Goal: Task Accomplishment & Management: Use online tool/utility

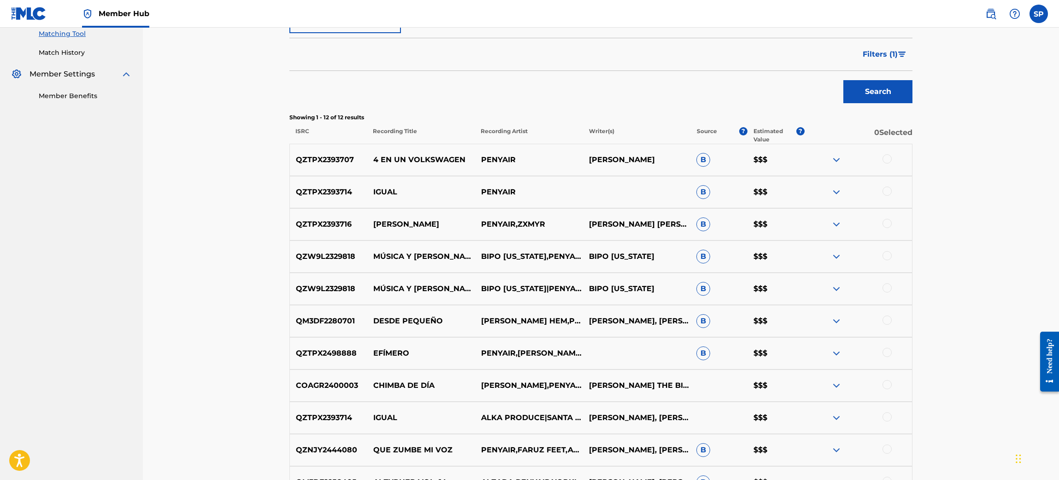
click at [336, 349] on p "QZTPX2498888" at bounding box center [328, 353] width 77 height 11
copy p "QZTPX2498888"
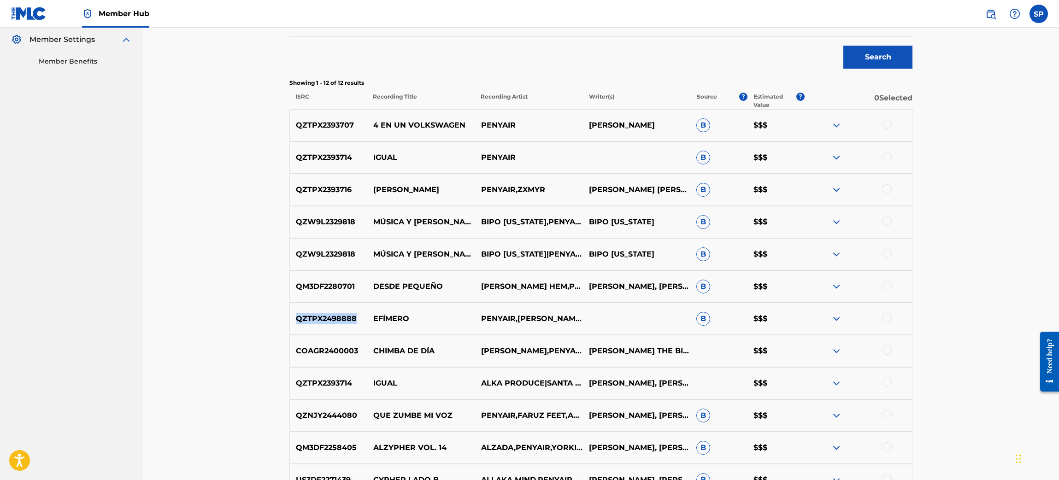
scroll to position [276, 0]
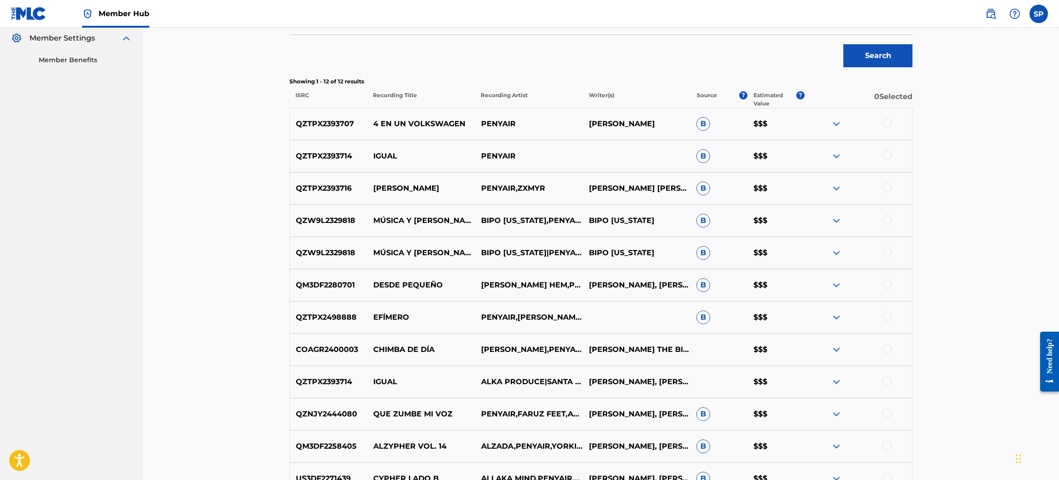
click at [336, 351] on p "COAGR2400003" at bounding box center [328, 349] width 77 height 11
copy p "COAGR2400003"
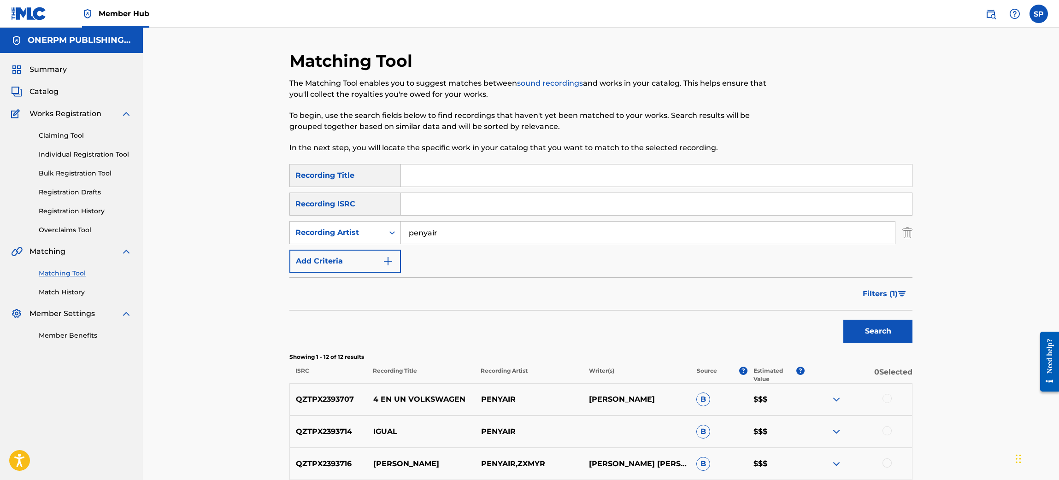
click at [417, 176] on input "Search Form" at bounding box center [656, 176] width 511 height 22
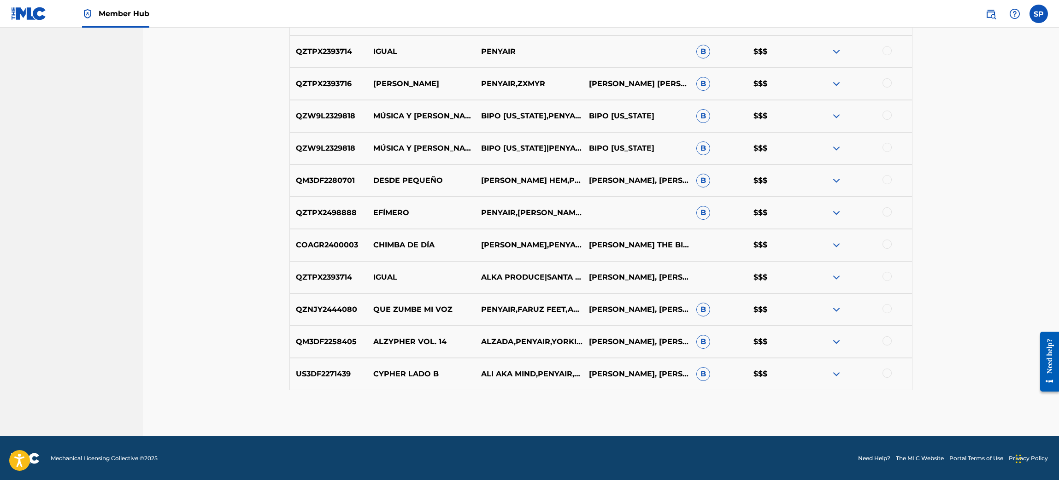
scroll to position [380, 0]
click at [339, 243] on p "COAGR2400003" at bounding box center [328, 245] width 77 height 11
copy p "COAGR2400003"
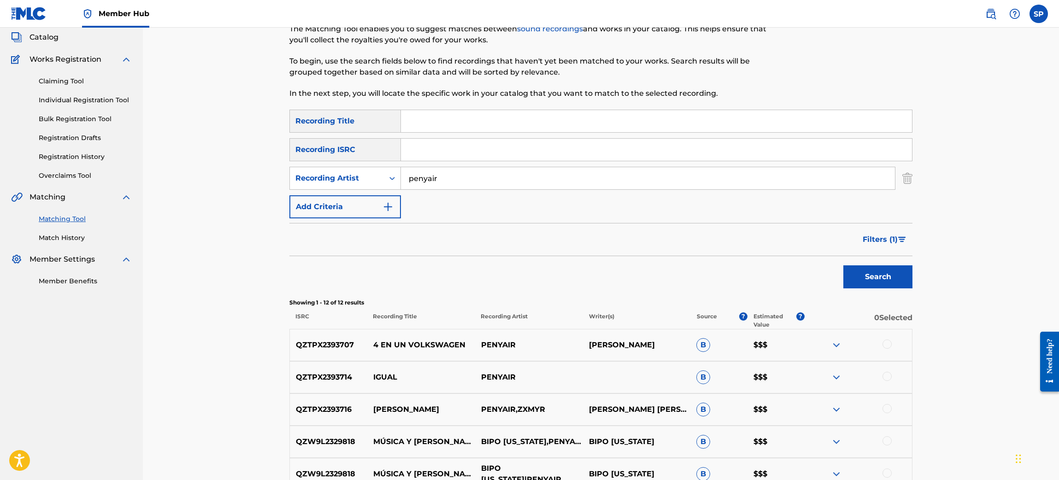
scroll to position [0, 0]
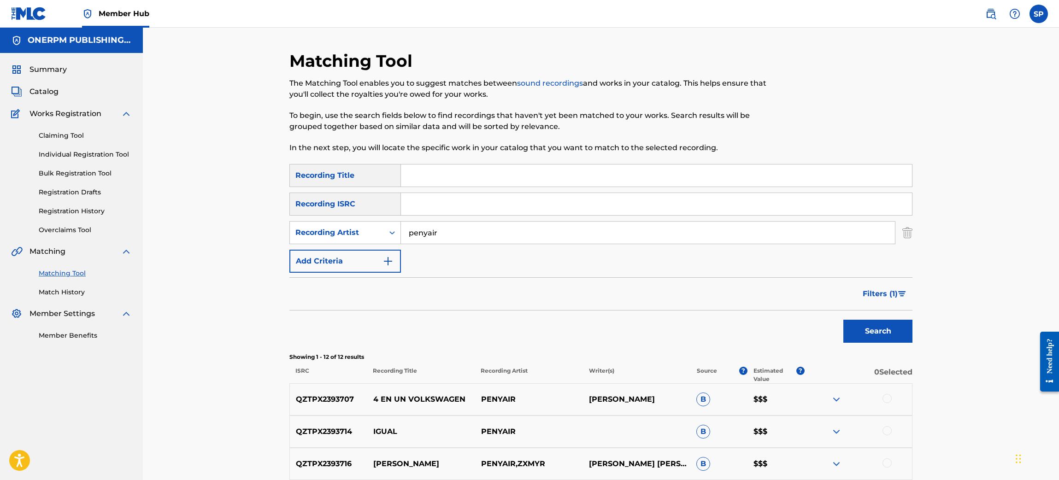
click at [410, 206] on input "Search Form" at bounding box center [656, 204] width 511 height 22
paste input "COAGR2400003"
type input "COAGR2400003"
click at [843, 320] on button "Search" at bounding box center [877, 331] width 69 height 23
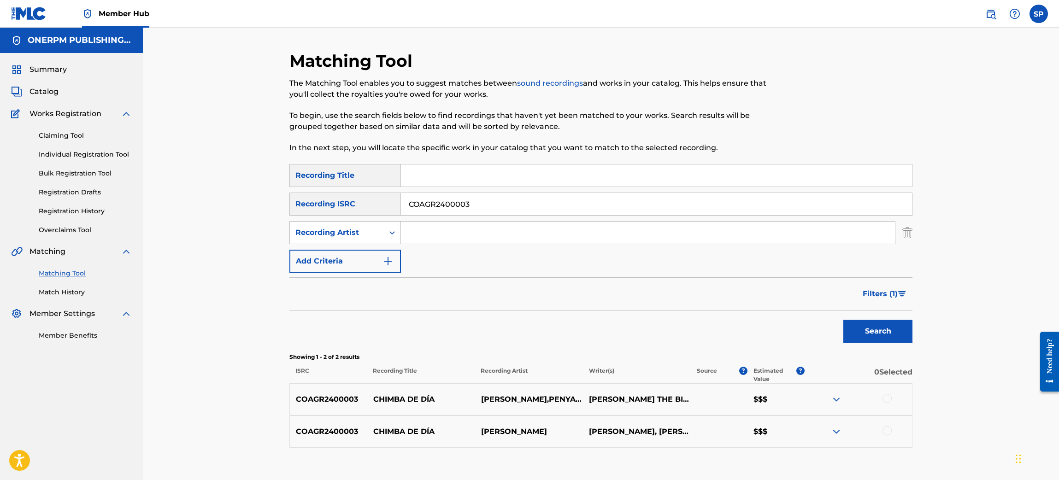
scroll to position [57, 0]
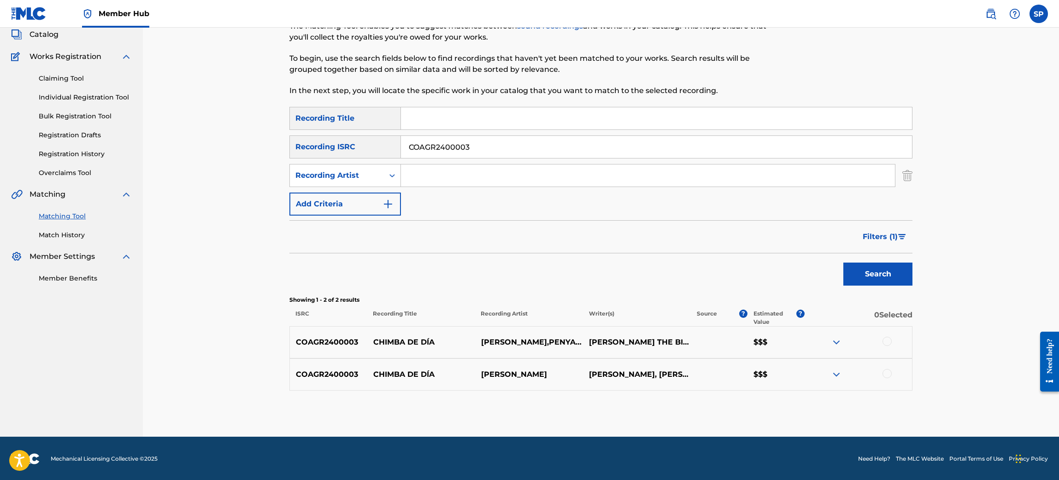
click at [892, 221] on div "Filters ( 1 )" at bounding box center [884, 235] width 55 height 28
click at [902, 235] on img "Search Form" at bounding box center [902, 237] width 8 height 6
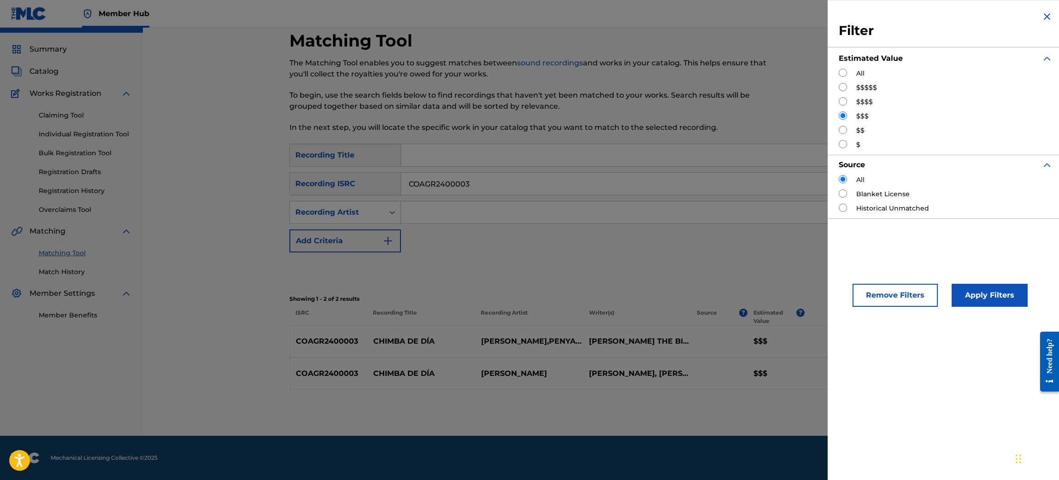
scroll to position [20, 0]
click at [914, 295] on button "Remove Filters" at bounding box center [895, 295] width 85 height 23
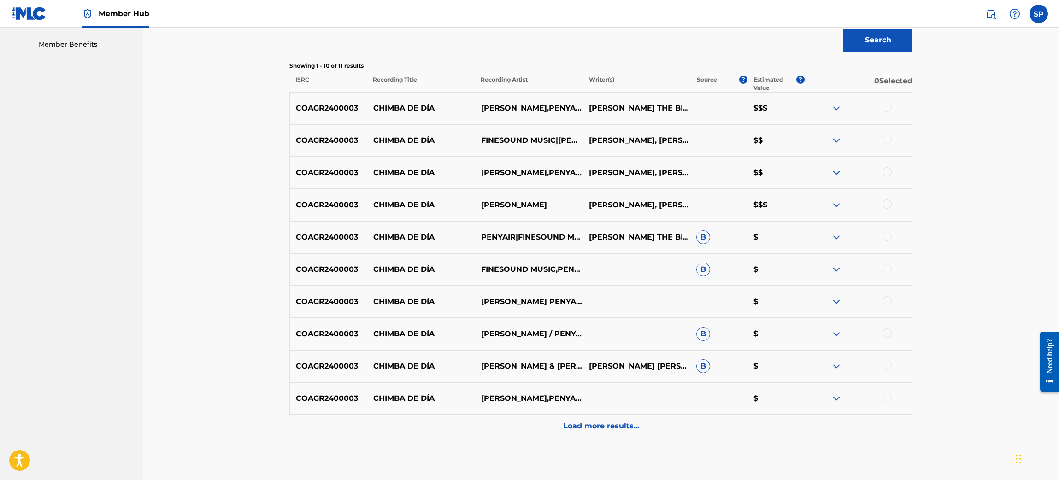
scroll to position [300, 0]
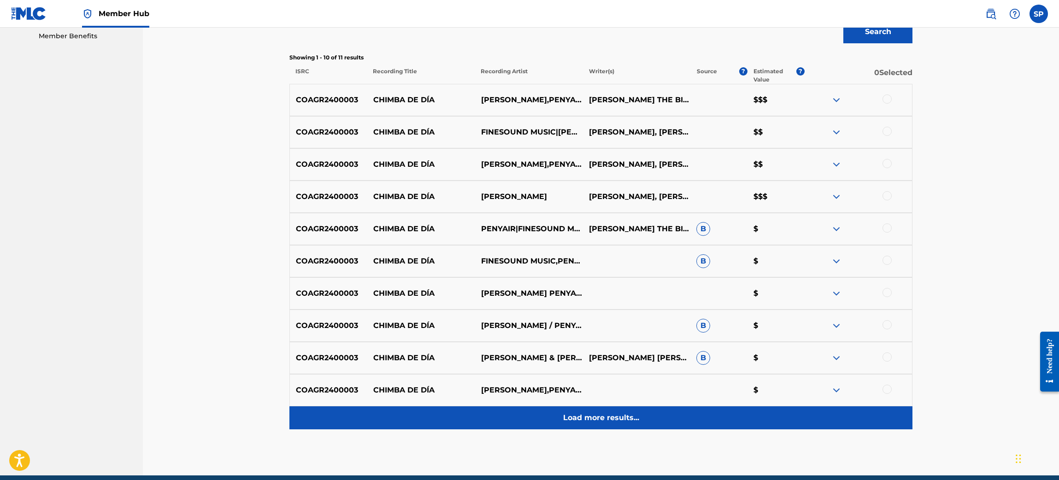
click at [630, 419] on p "Load more results..." at bounding box center [601, 418] width 76 height 11
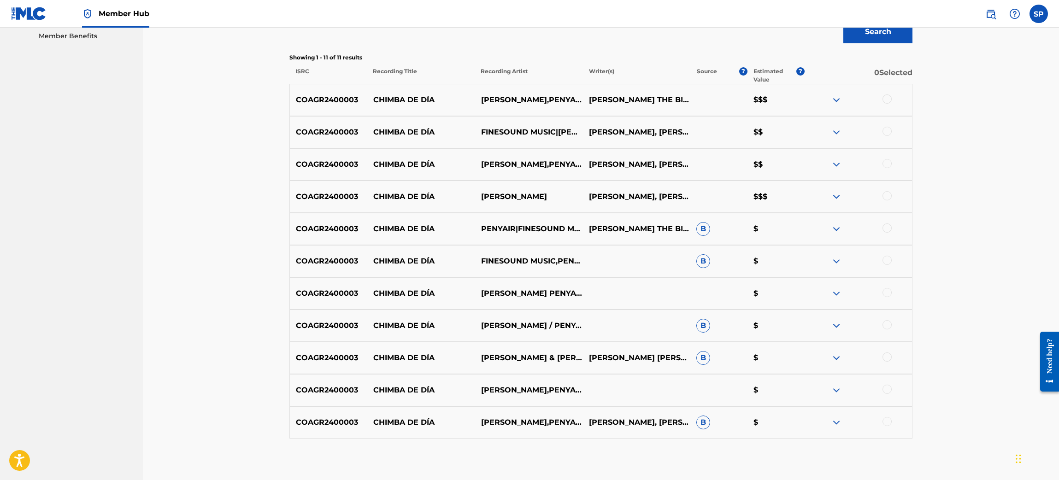
scroll to position [348, 0]
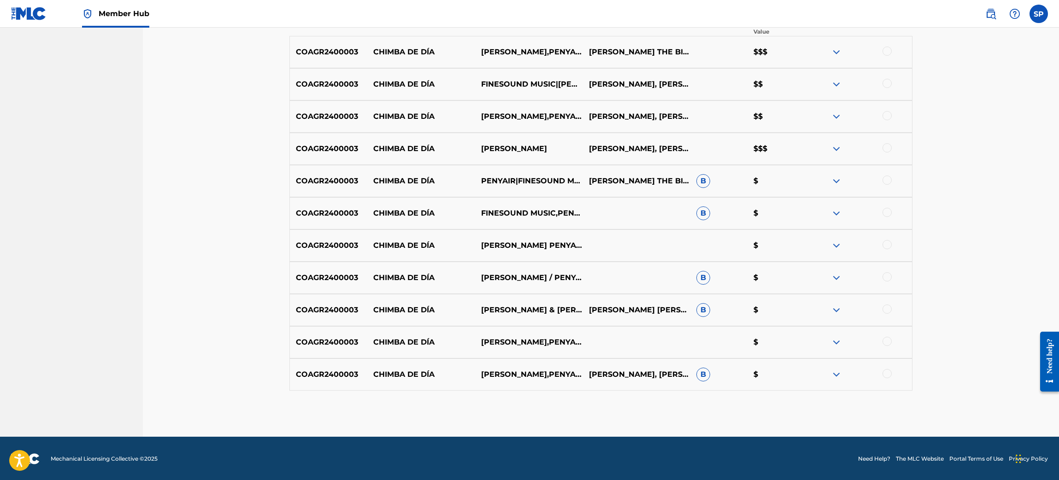
click at [887, 380] on div at bounding box center [858, 374] width 108 height 11
click at [889, 366] on div "COAGR2400003 CHIMBA DE DÍA [PERSON_NAME],PENYAIR,FINESOUND MUSIC [PERSON_NAME],…" at bounding box center [600, 375] width 623 height 32
click at [889, 370] on div at bounding box center [887, 373] width 9 height 9
click at [886, 346] on div at bounding box center [858, 342] width 108 height 11
click at [886, 340] on div at bounding box center [887, 341] width 9 height 9
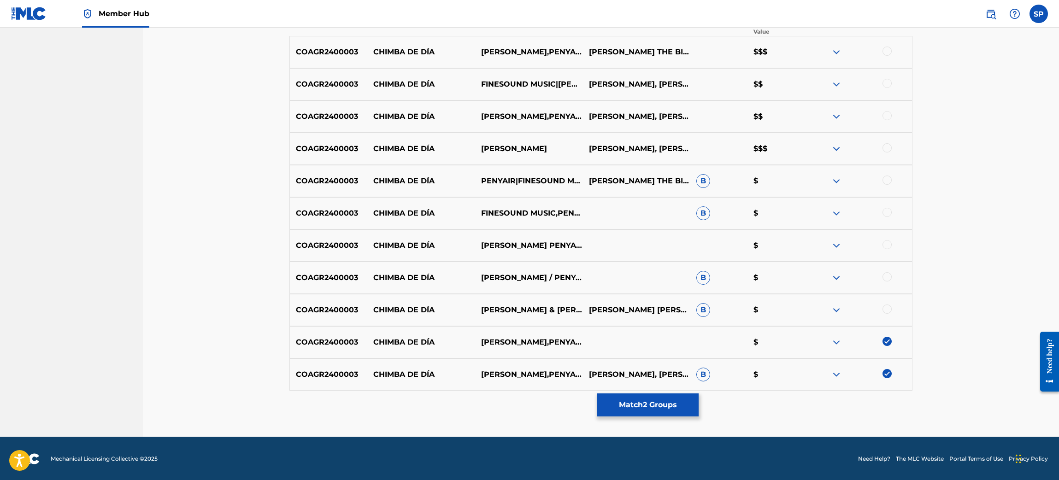
click at [887, 311] on div at bounding box center [887, 309] width 9 height 9
click at [887, 278] on div at bounding box center [887, 276] width 9 height 9
click at [886, 246] on div at bounding box center [887, 244] width 9 height 9
click at [887, 210] on div at bounding box center [887, 212] width 9 height 9
click at [889, 179] on div at bounding box center [887, 180] width 9 height 9
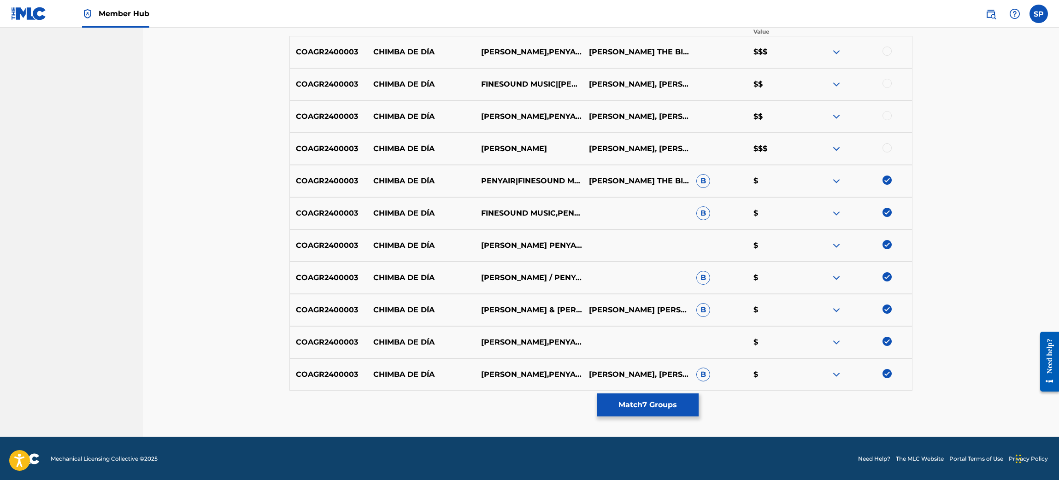
click at [885, 149] on div at bounding box center [887, 147] width 9 height 9
click at [886, 113] on div at bounding box center [887, 115] width 9 height 9
click at [886, 85] on div at bounding box center [887, 83] width 9 height 9
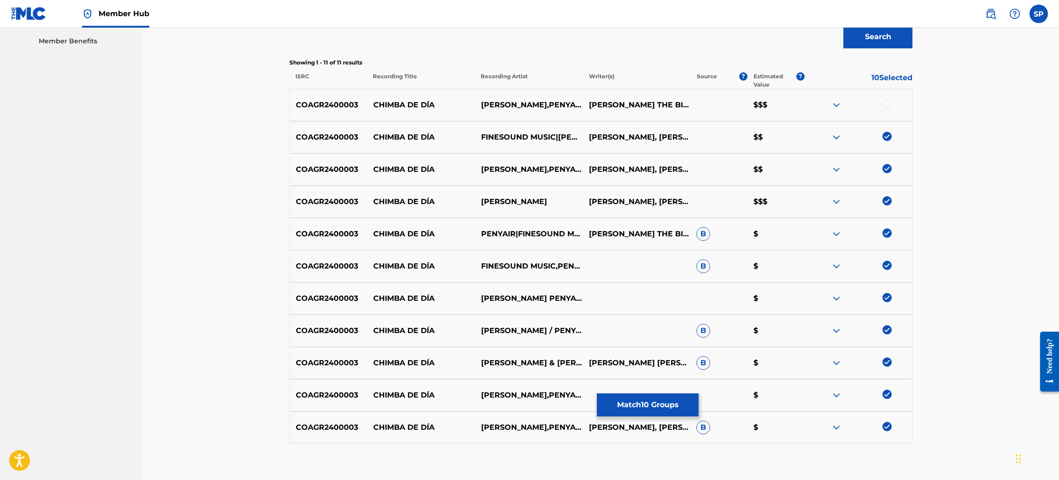
scroll to position [292, 0]
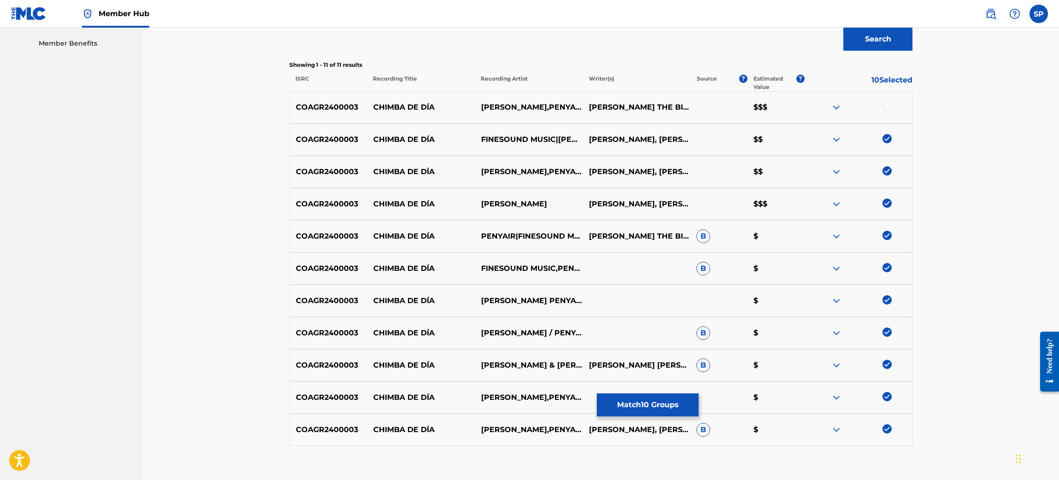
click at [889, 112] on div "COAGR2400003 CHIMBA DE DÍA [PERSON_NAME],PENYAIR,FINESOUND MUSIC [PERSON_NAME] …" at bounding box center [600, 107] width 623 height 32
click at [888, 110] on div at bounding box center [858, 107] width 108 height 11
click at [886, 105] on div at bounding box center [887, 106] width 9 height 9
click at [662, 394] on button "Match 11 Groups" at bounding box center [648, 405] width 102 height 23
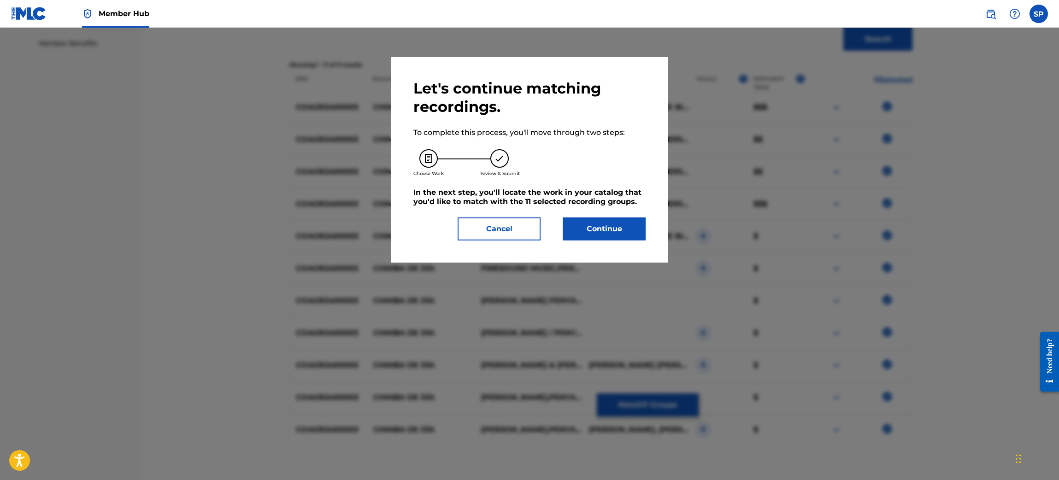
click at [582, 216] on div "Let's continue matching recordings. To complete this process, you'll move throu…" at bounding box center [529, 159] width 232 height 161
click at [597, 230] on button "Continue" at bounding box center [604, 229] width 83 height 23
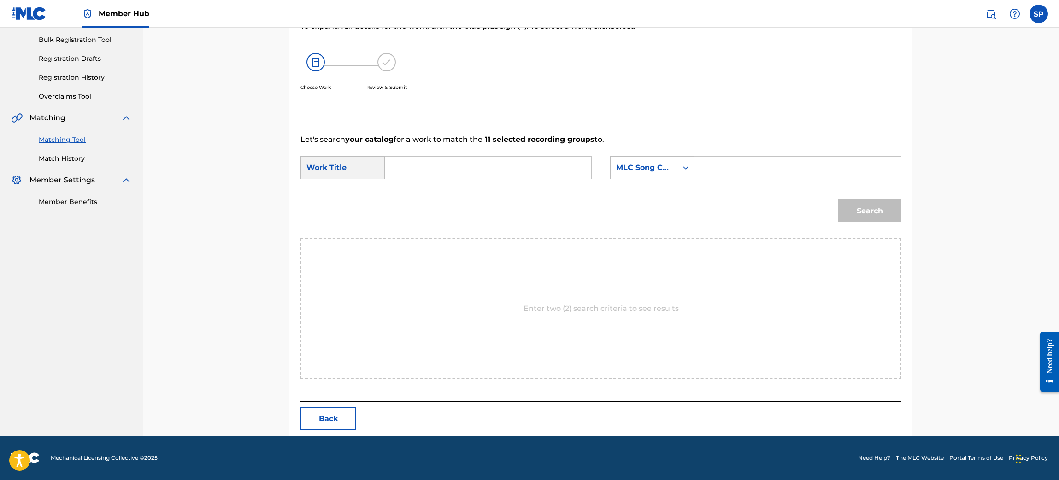
scroll to position [133, 0]
click at [419, 173] on input "Search Form" at bounding box center [488, 168] width 191 height 22
type input "chimba de dia"
click at [413, 190] on strong "chimba" at bounding box center [415, 188] width 29 height 9
click at [672, 159] on div "MLC Song Code" at bounding box center [644, 168] width 67 height 18
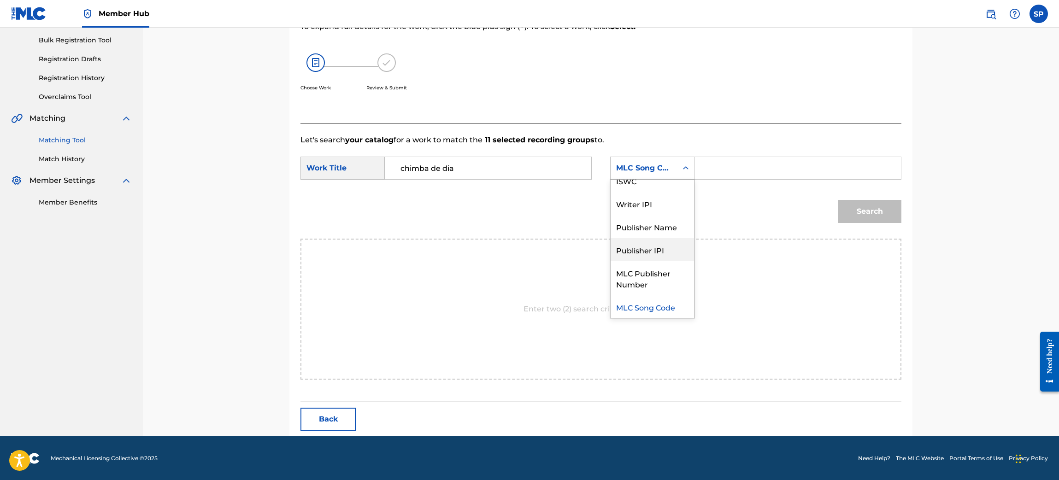
scroll to position [0, 0]
click at [637, 193] on div "Writer Name" at bounding box center [652, 191] width 83 height 23
click at [736, 170] on input "Search Form" at bounding box center [797, 168] width 191 height 22
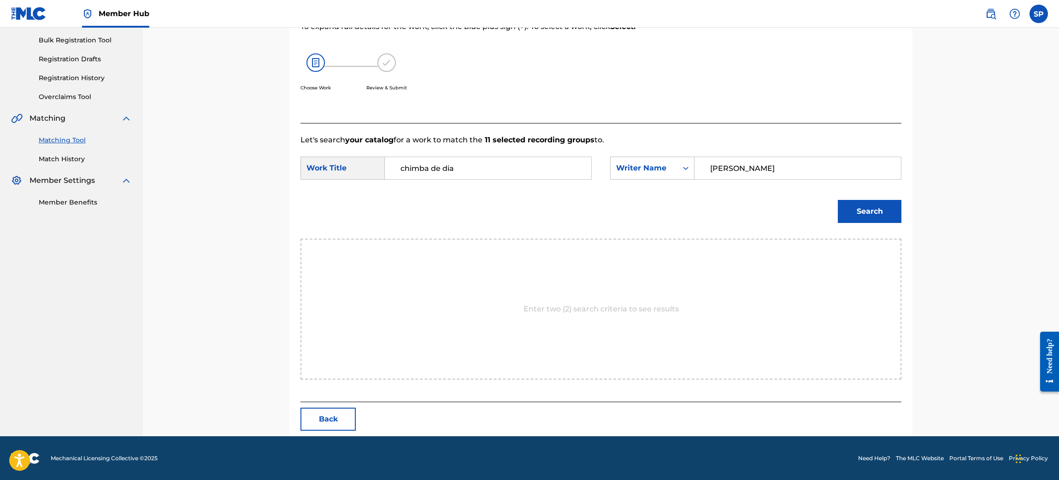
type input "[PERSON_NAME]"
click at [838, 200] on button "Search" at bounding box center [870, 211] width 64 height 23
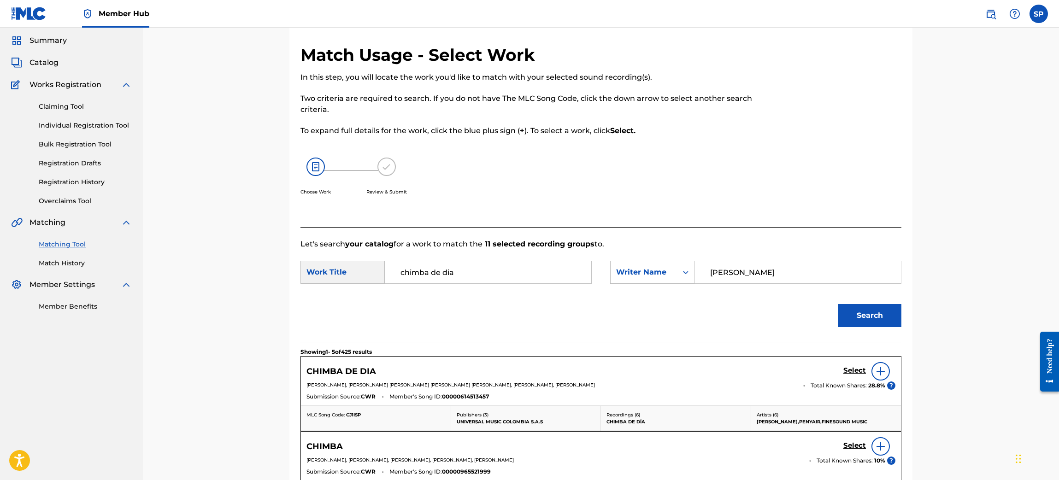
scroll to position [133, 0]
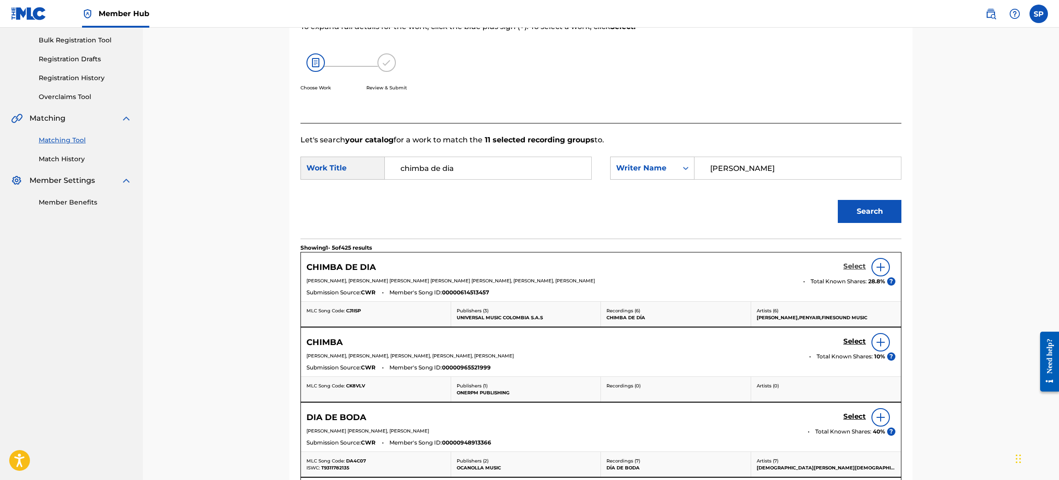
click at [853, 266] on h5 "Select" at bounding box center [854, 266] width 23 height 9
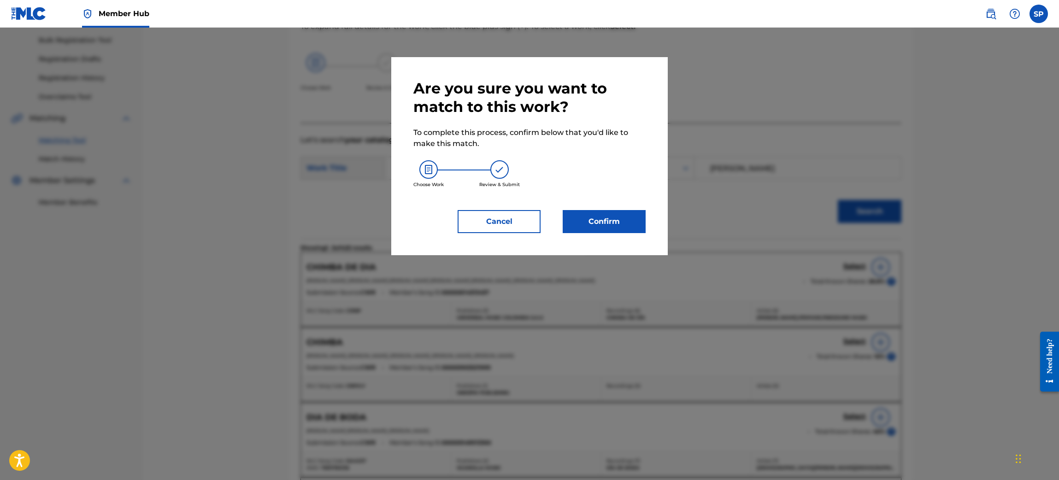
click at [612, 204] on div "Are you sure you want to match to this work? To complete this process, confirm …" at bounding box center [529, 156] width 232 height 154
click at [582, 214] on button "Confirm" at bounding box center [604, 221] width 83 height 23
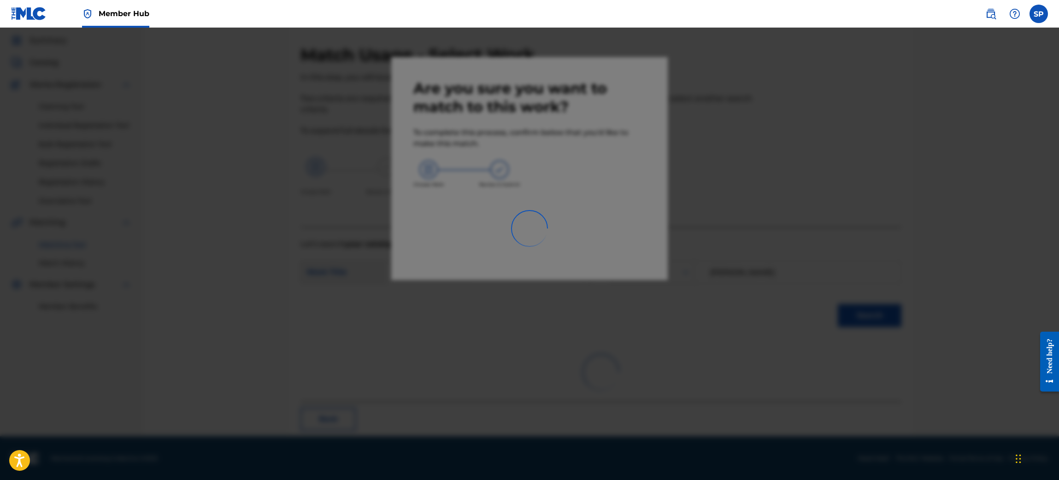
scroll to position [12, 0]
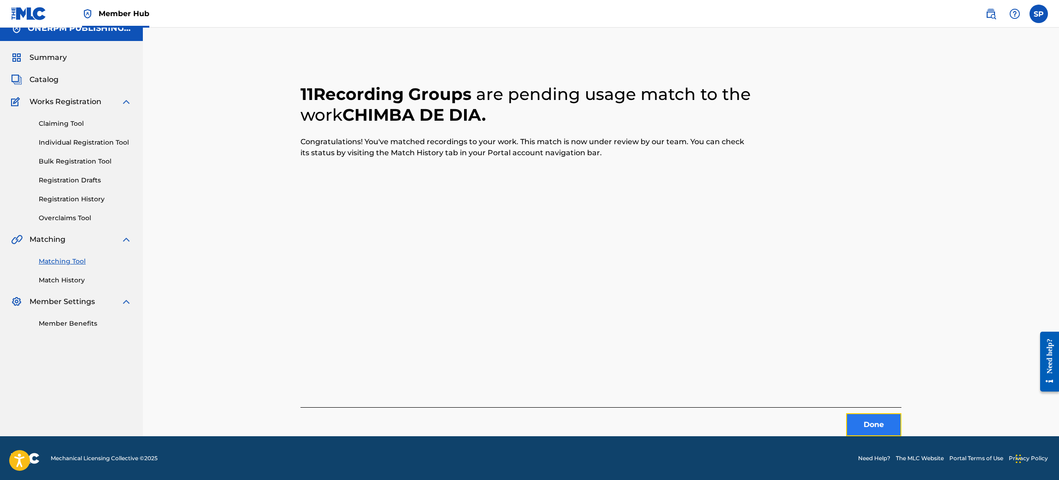
click at [861, 423] on button "Done" at bounding box center [873, 424] width 55 height 23
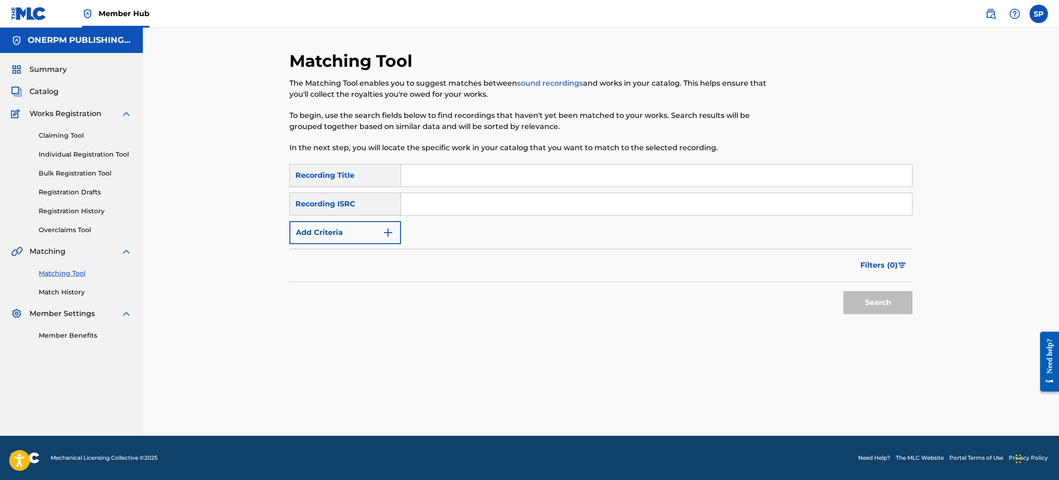
scroll to position [0, 0]
